Goal: Information Seeking & Learning: Learn about a topic

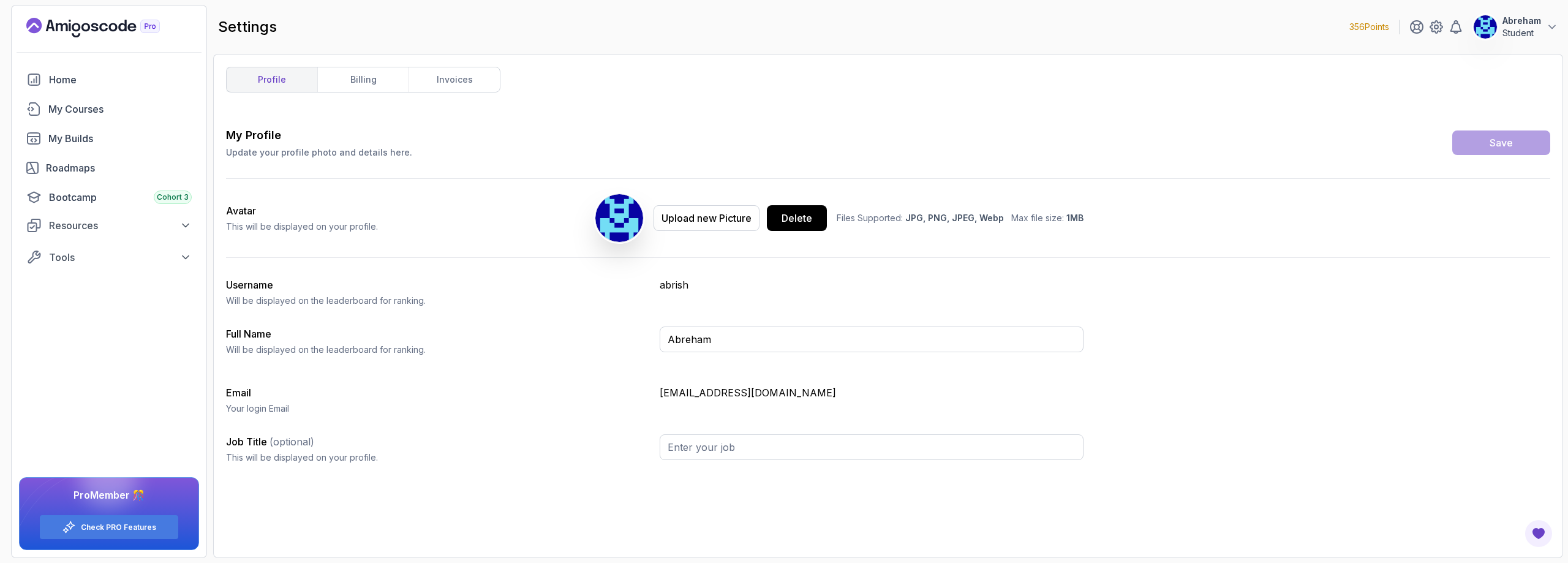
type input "Student"
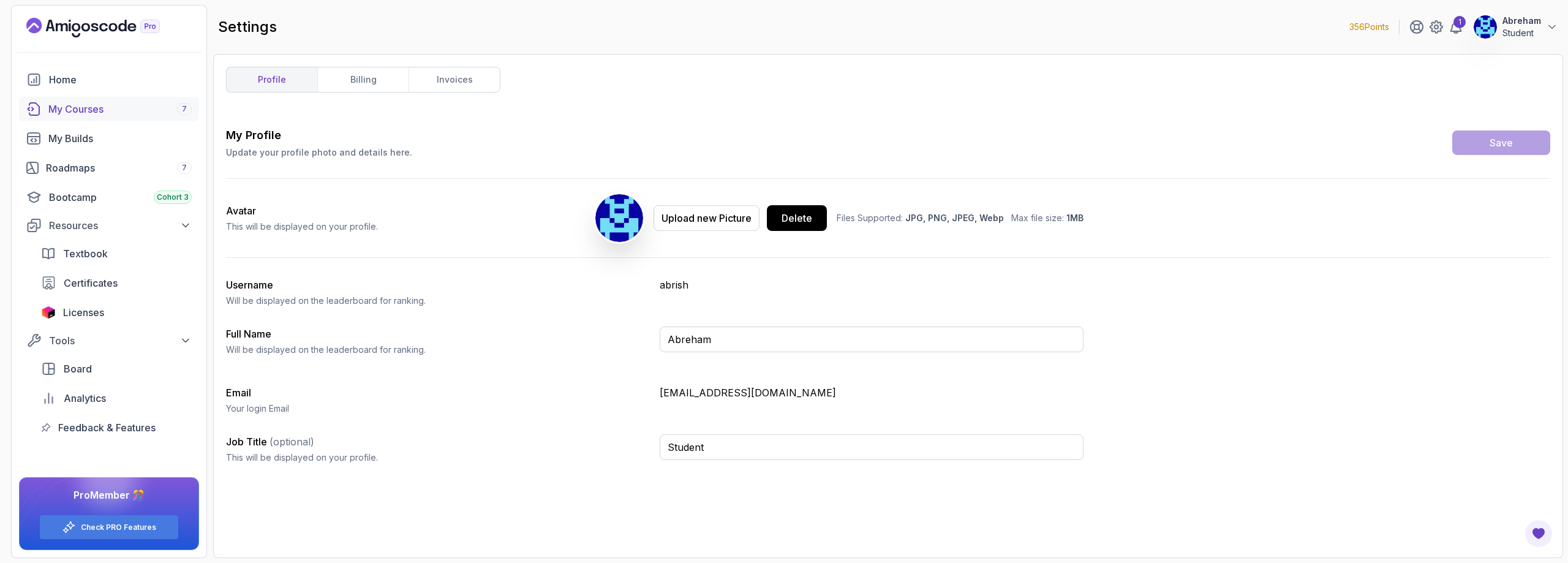
click at [73, 107] on div "My Courses 7" at bounding box center [120, 109] width 144 height 15
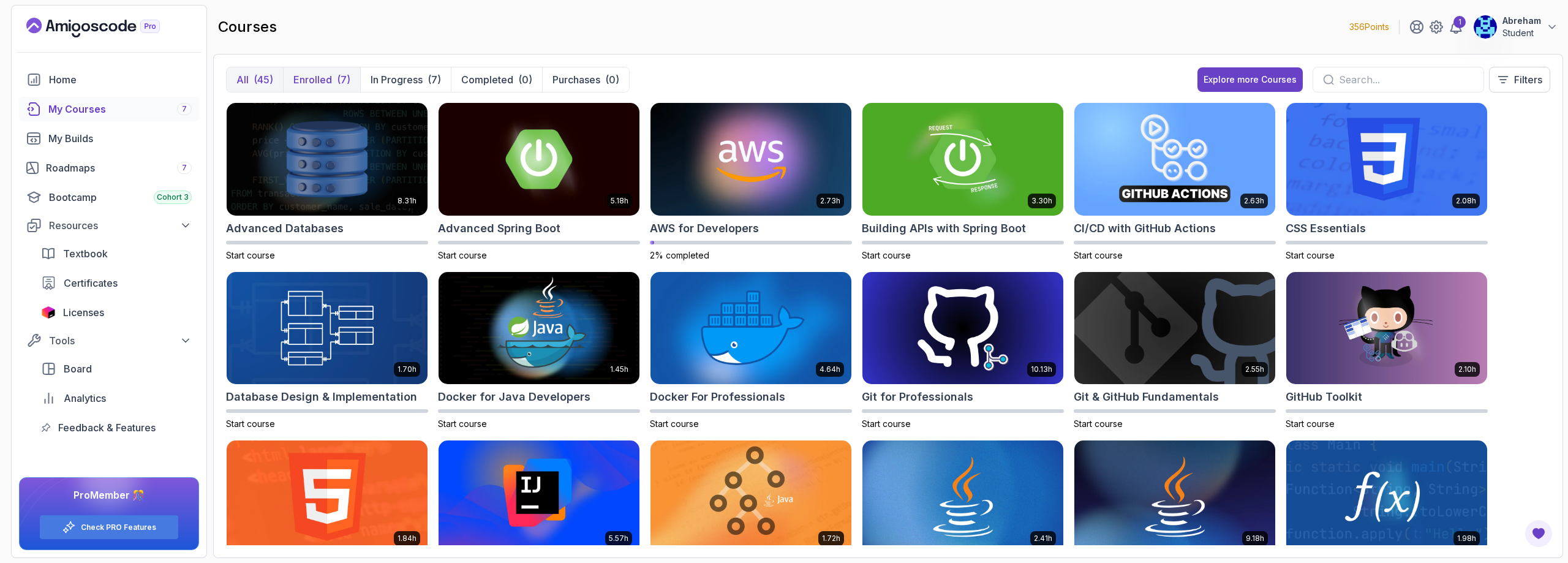
click at [313, 80] on p "Enrolled" at bounding box center [313, 80] width 39 height 15
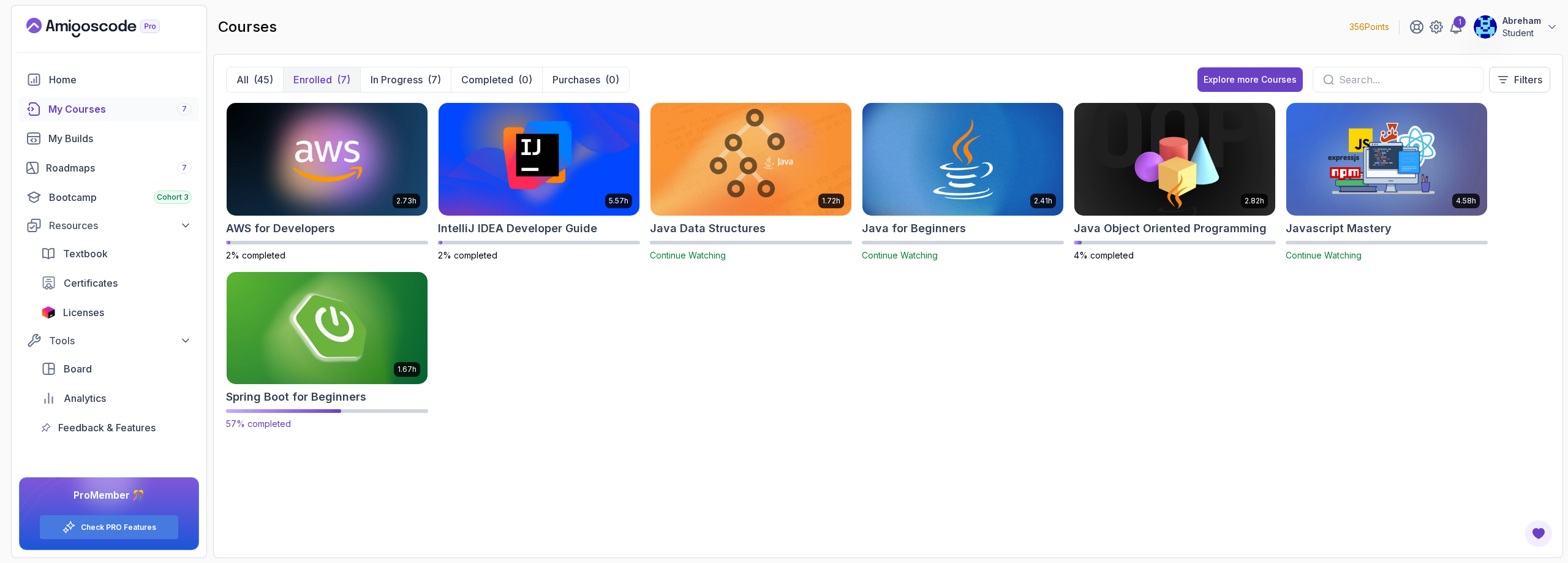
click at [324, 351] on img at bounding box center [327, 328] width 211 height 118
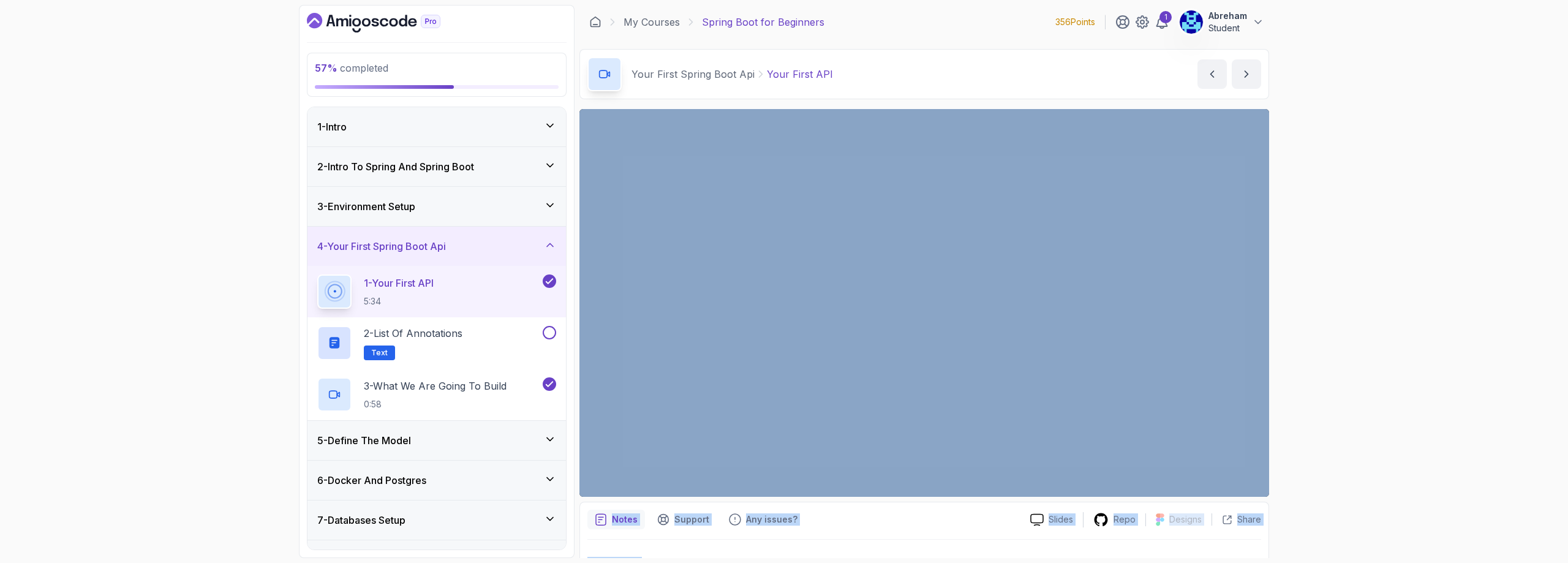
drag, startPoint x: 990, startPoint y: 548, endPoint x: 997, endPoint y: 546, distance: 7.3
click at [992, 547] on div "57 % completed 1 - Intro 2 - Intro To Spring And Spring Boot 3 - Environment Se…" at bounding box center [784, 281] width 1568 height 563
